Goal: Complete Application Form: Complete application form

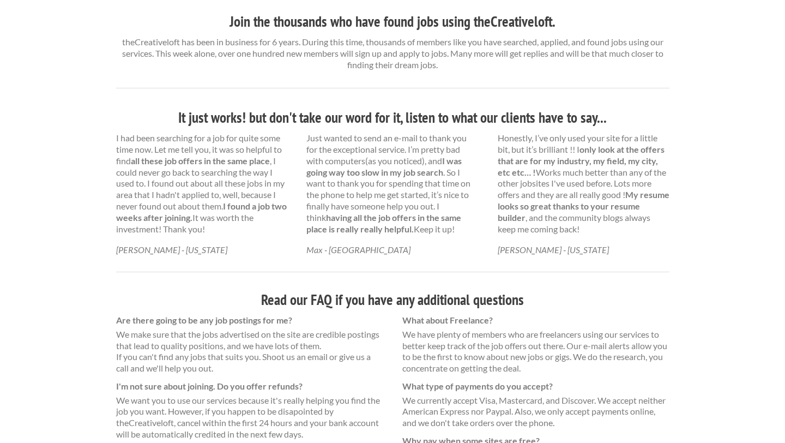
scroll to position [682, 0]
